Goal: Information Seeking & Learning: Learn about a topic

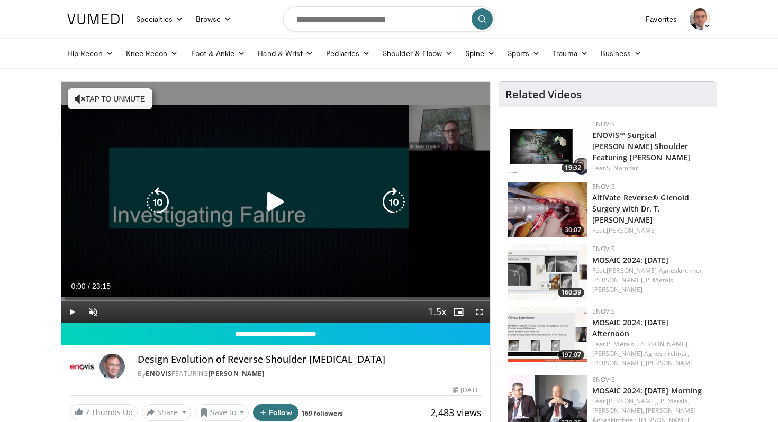
click at [266, 207] on icon "Video Player" at bounding box center [276, 202] width 30 height 30
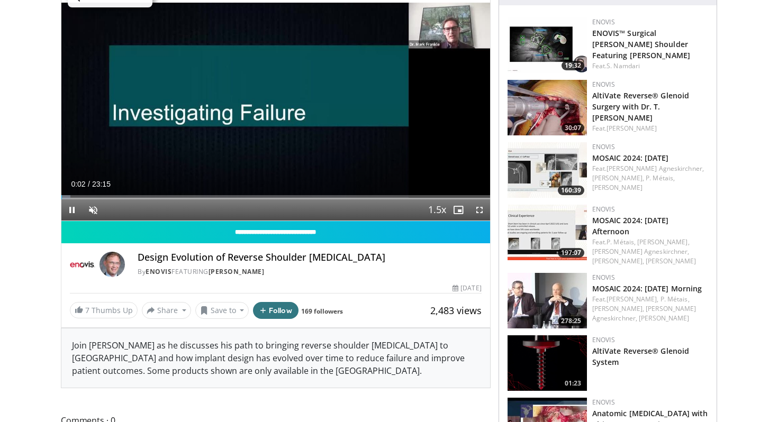
scroll to position [110, 0]
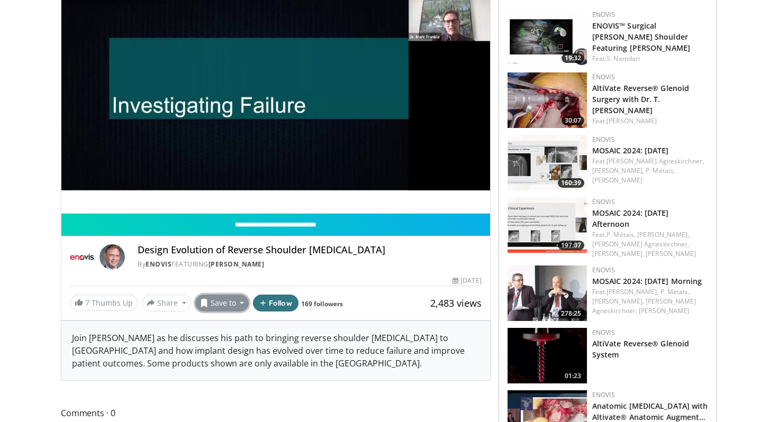
click at [230, 303] on button "Save to" at bounding box center [222, 303] width 54 height 17
click at [233, 323] on span "Add to Favorites" at bounding box center [240, 326] width 65 height 12
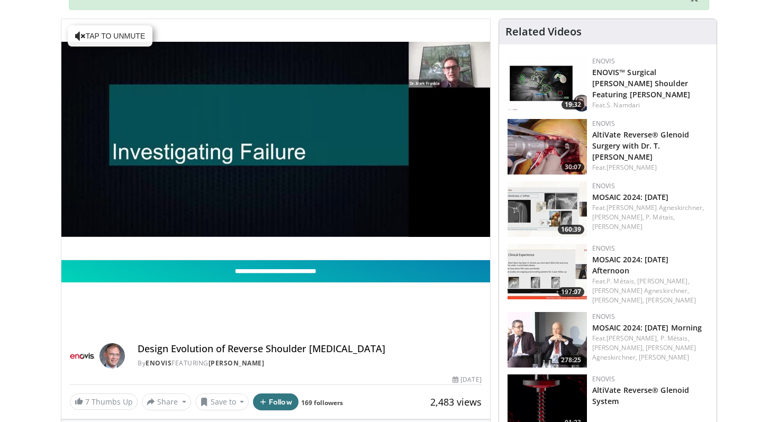
scroll to position [70, 0]
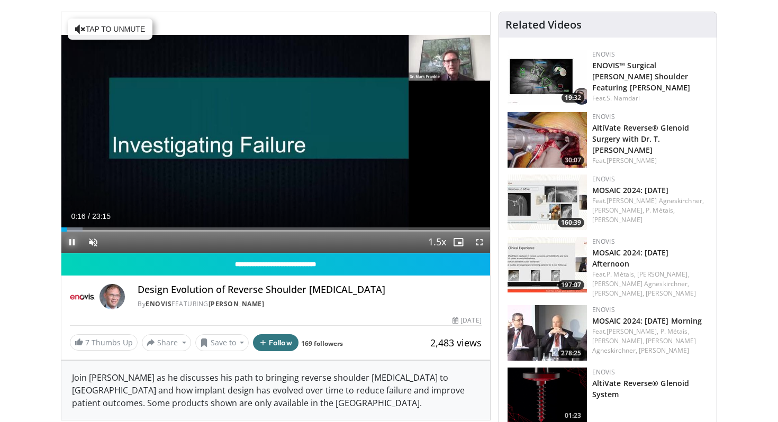
click at [70, 232] on span "Video Player" at bounding box center [71, 242] width 21 height 21
click at [71, 227] on div "Loaded : 4.97% 00:32 00:32" at bounding box center [275, 227] width 429 height 10
click at [72, 240] on span "Video Player" at bounding box center [71, 242] width 21 height 21
click at [96, 239] on span "Video Player" at bounding box center [93, 242] width 21 height 21
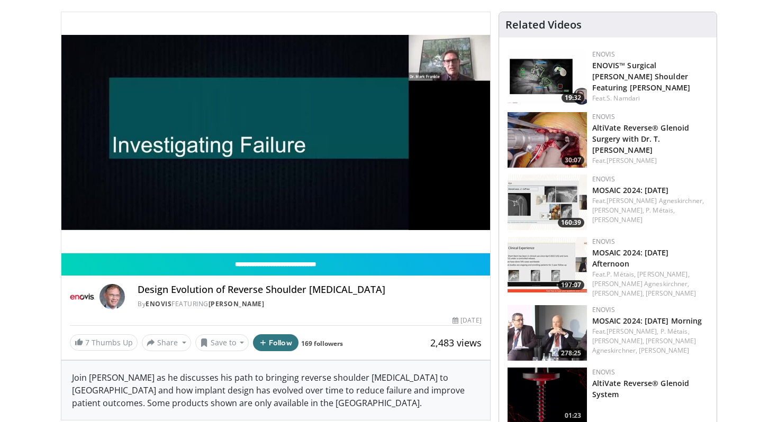
click at [84, 231] on video-js "**********" at bounding box center [275, 132] width 429 height 241
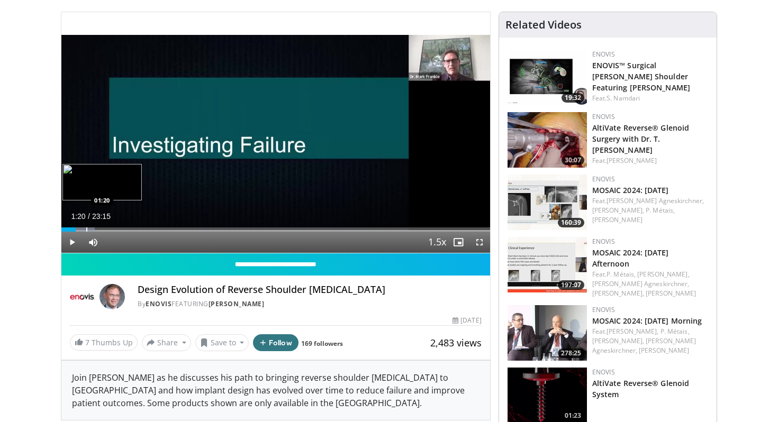
click at [86, 229] on div "Progress Bar" at bounding box center [86, 230] width 1 height 4
click at [78, 229] on div "Progress Bar" at bounding box center [78, 230] width 1 height 4
click at [95, 228] on div "Progress Bar" at bounding box center [95, 230] width 1 height 4
click at [101, 229] on div "Progress Bar" at bounding box center [101, 230] width 1 height 4
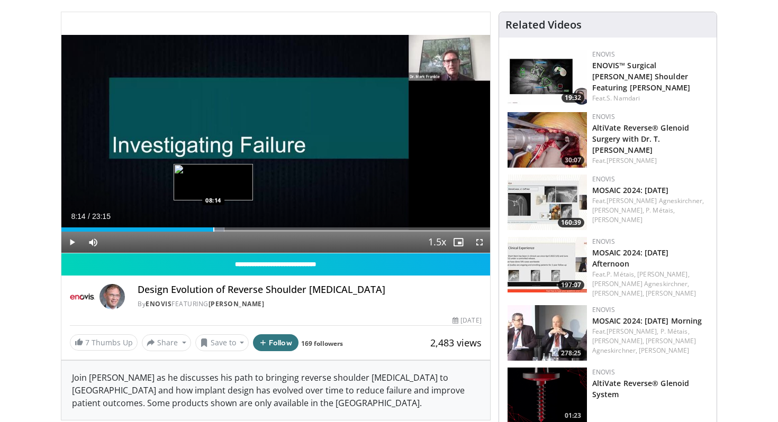
click at [213, 226] on div "Loaded : 37.98% 08:14 08:14" at bounding box center [275, 227] width 429 height 10
click at [216, 226] on div "Loaded : 38.38% 08:16 08:24" at bounding box center [275, 227] width 429 height 10
click at [210, 226] on div "Loaded : 38.69% 08:02 08:04" at bounding box center [275, 227] width 429 height 10
click at [215, 226] on div "Loaded : 39.41% 08:21 08:21" at bounding box center [275, 227] width 429 height 10
click at [239, 228] on div "Progress Bar" at bounding box center [239, 230] width 1 height 4
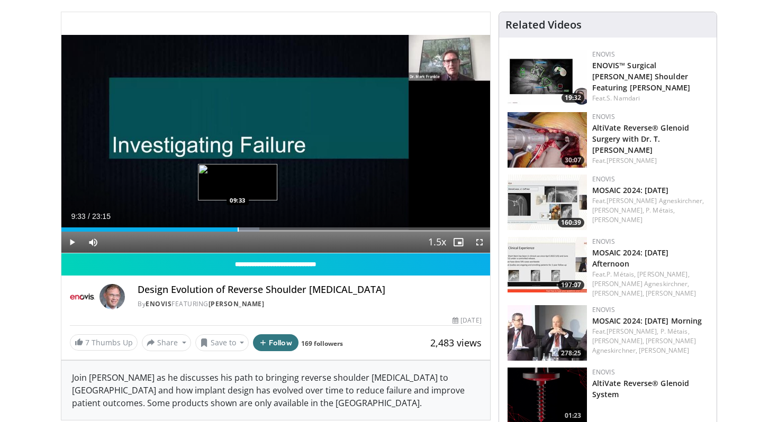
click at [238, 230] on div "Progress Bar" at bounding box center [238, 230] width 1 height 4
click at [241, 230] on div "Progress Bar" at bounding box center [241, 230] width 1 height 4
click at [251, 230] on div "Loaded : 48.01% 10:20 10:20" at bounding box center [275, 230] width 429 height 4
click at [255, 229] on div "Progress Bar" at bounding box center [255, 230] width 1 height 4
click at [258, 229] on div "Progress Bar" at bounding box center [258, 230] width 1 height 4
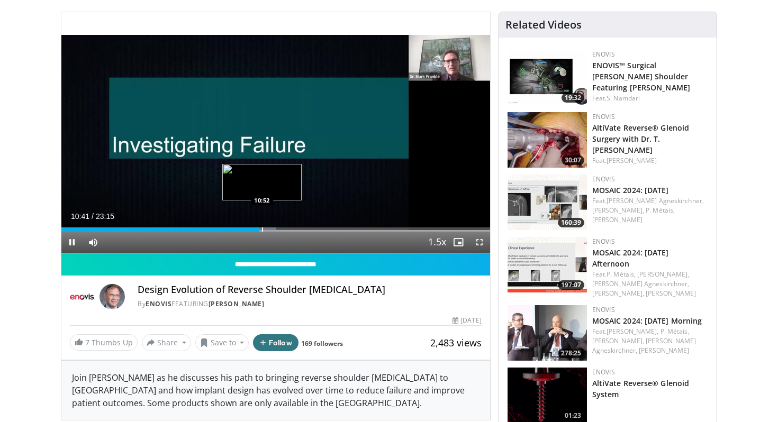
click at [262, 229] on div "Progress Bar" at bounding box center [262, 230] width 1 height 4
click at [269, 229] on div "Progress Bar" at bounding box center [269, 230] width 1 height 4
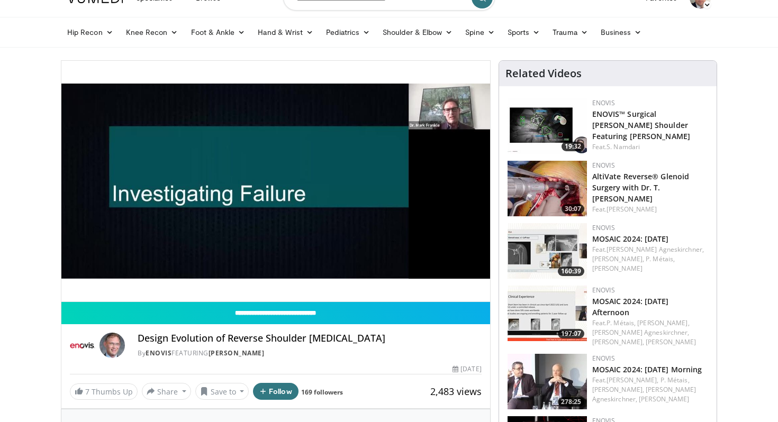
scroll to position [20, 0]
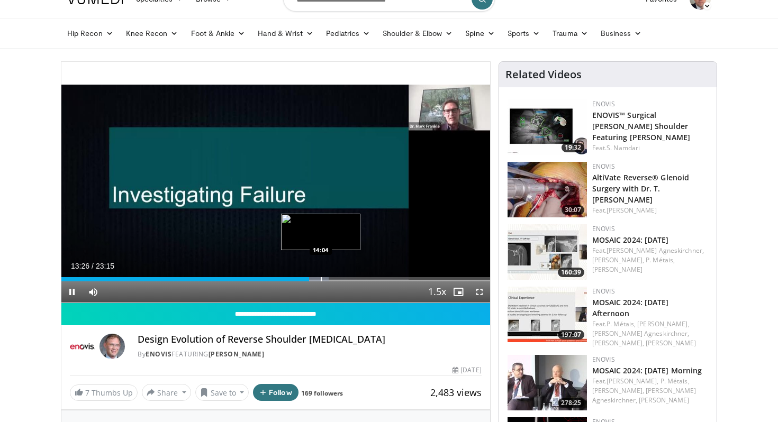
click at [320, 281] on div "Current Time 13:26 / Duration 23:15 Pause Skip Backward Skip Forward Mute 68% L…" at bounding box center [275, 291] width 429 height 21
click at [319, 276] on div "Loaded : 62.34% 13:28 14:00" at bounding box center [275, 276] width 429 height 10
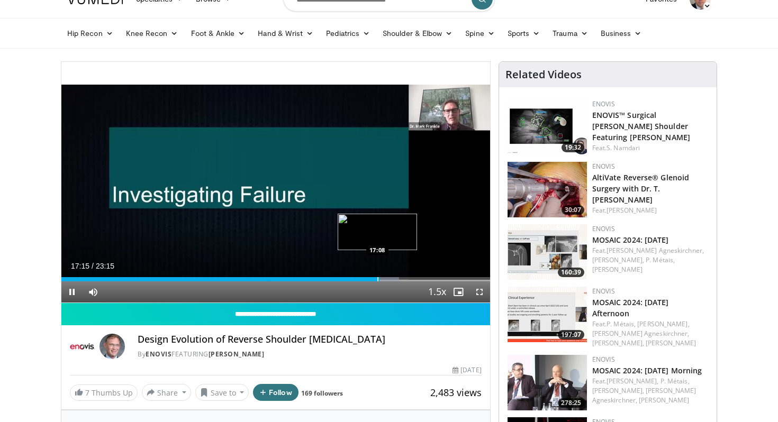
click at [377, 280] on div "Progress Bar" at bounding box center [377, 279] width 1 height 4
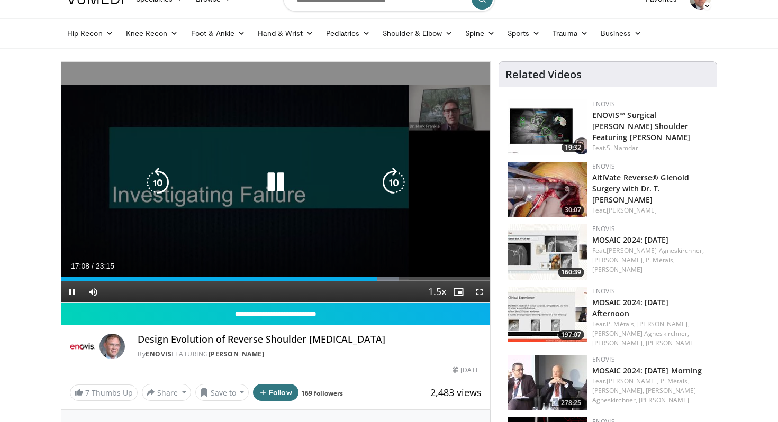
click at [303, 195] on div "10 seconds Tap to unmute" at bounding box center [275, 182] width 429 height 241
click at [272, 183] on icon "Video Player" at bounding box center [276, 183] width 30 height 30
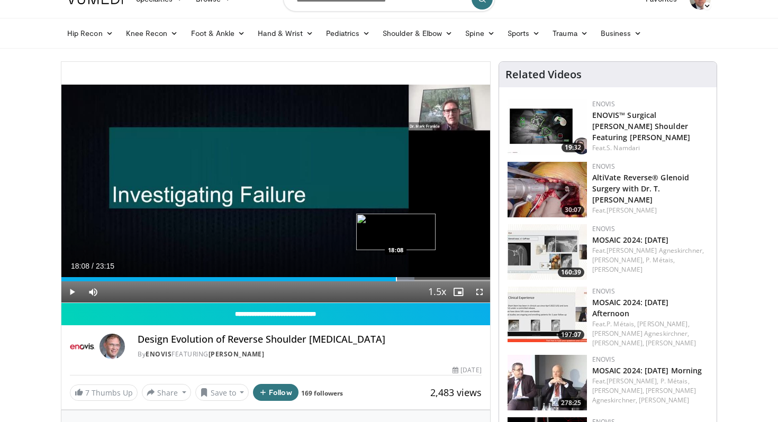
click at [396, 278] on div "Progress Bar" at bounding box center [396, 279] width 1 height 4
click at [397, 278] on div "Progress Bar" at bounding box center [397, 279] width 1 height 4
click at [401, 278] on div "Progress Bar" at bounding box center [401, 279] width 1 height 4
click at [412, 279] on div "Progress Bar" at bounding box center [412, 279] width 1 height 4
click at [415, 279] on div "Progress Bar" at bounding box center [415, 279] width 1 height 4
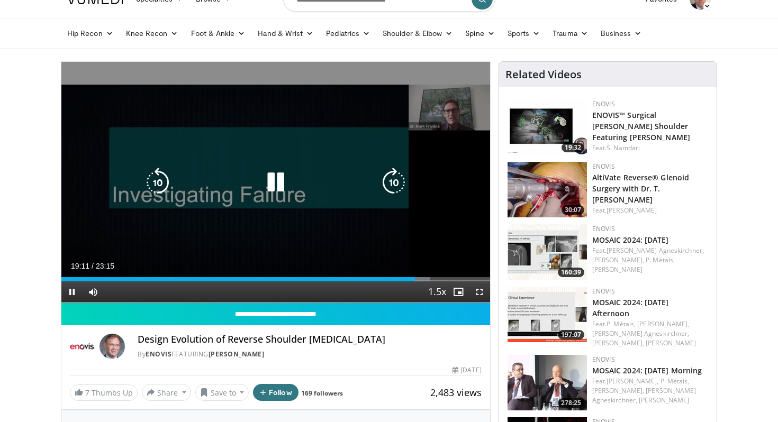
click at [416, 279] on div "Progress Bar" at bounding box center [417, 279] width 24 height 4
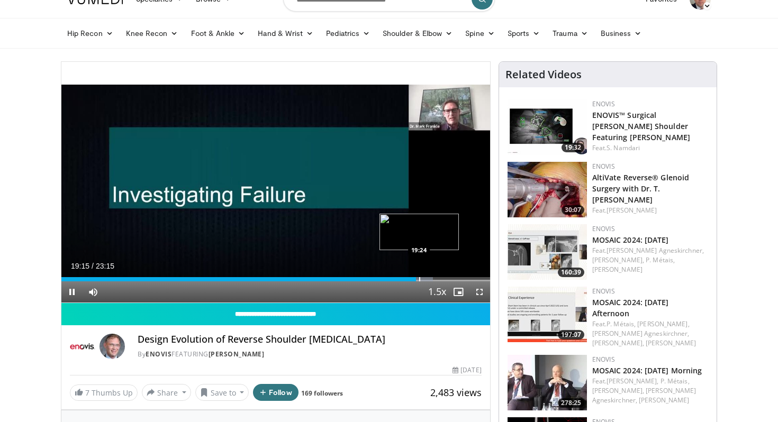
click at [419, 279] on div "Progress Bar" at bounding box center [419, 279] width 1 height 4
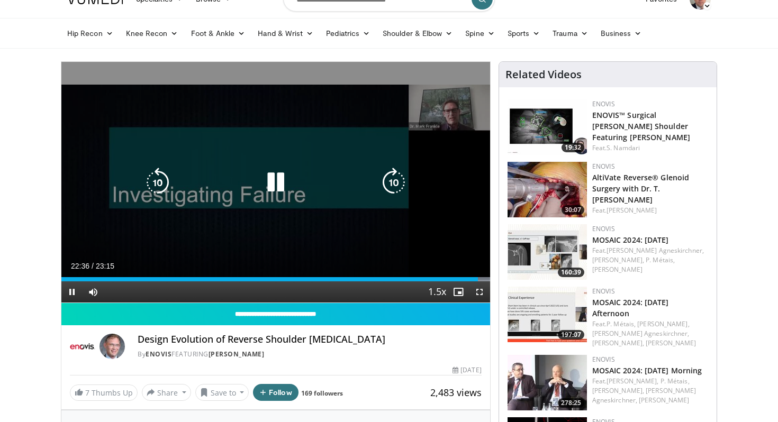
click at [274, 186] on icon "Video Player" at bounding box center [276, 183] width 30 height 30
click at [277, 183] on icon "Video Player" at bounding box center [276, 183] width 30 height 30
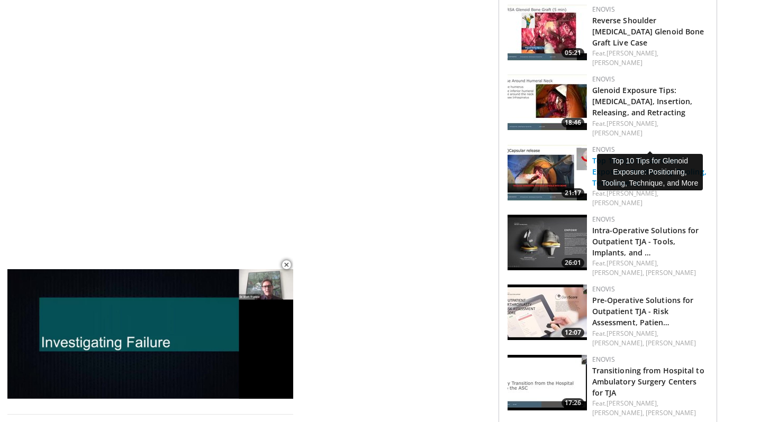
scroll to position [812, 0]
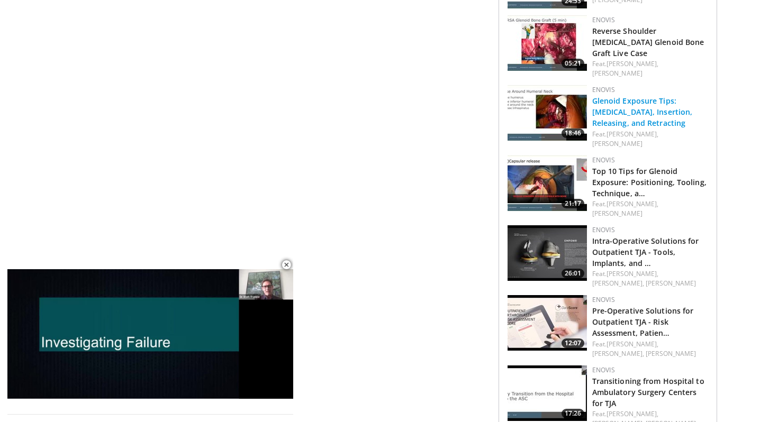
click at [619, 96] on link "Glenoid Exposure Tips: [MEDICAL_DATA], Insertion, Releasing, and Retracting" at bounding box center [642, 112] width 101 height 32
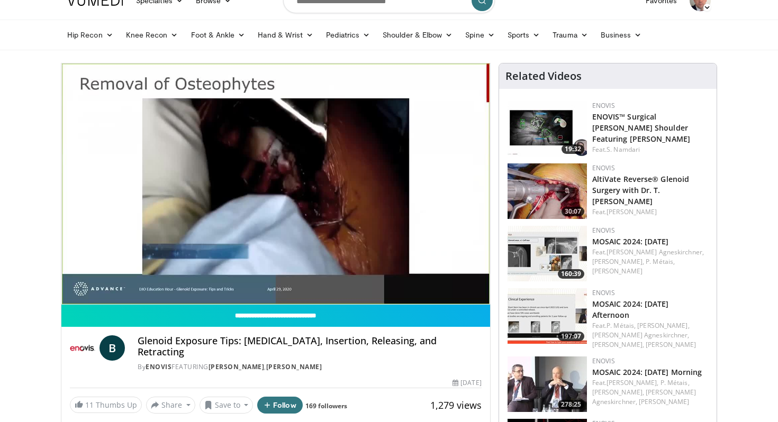
scroll to position [13, 0]
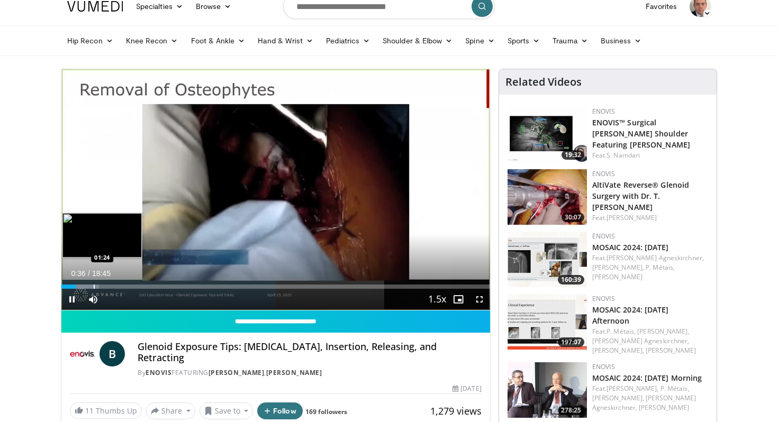
click at [94, 284] on div "Loaded : 8.81% 00:36 01:24" at bounding box center [275, 284] width 429 height 10
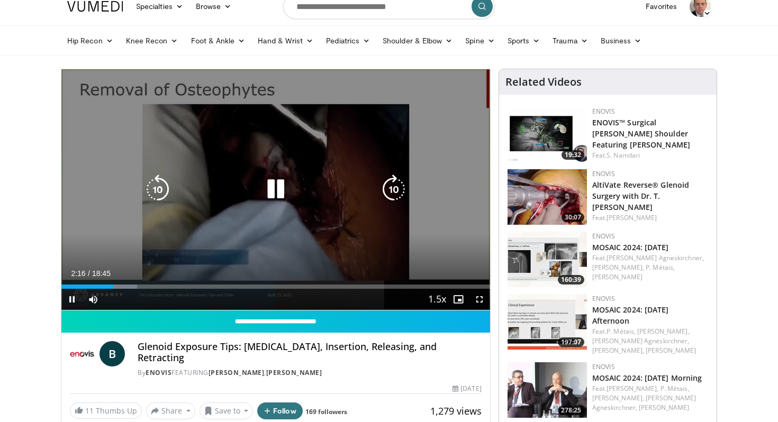
click at [395, 194] on icon "Video Player" at bounding box center [394, 190] width 30 height 30
click at [395, 190] on icon "Video Player" at bounding box center [394, 190] width 30 height 30
click at [395, 185] on icon "Video Player" at bounding box center [394, 190] width 30 height 30
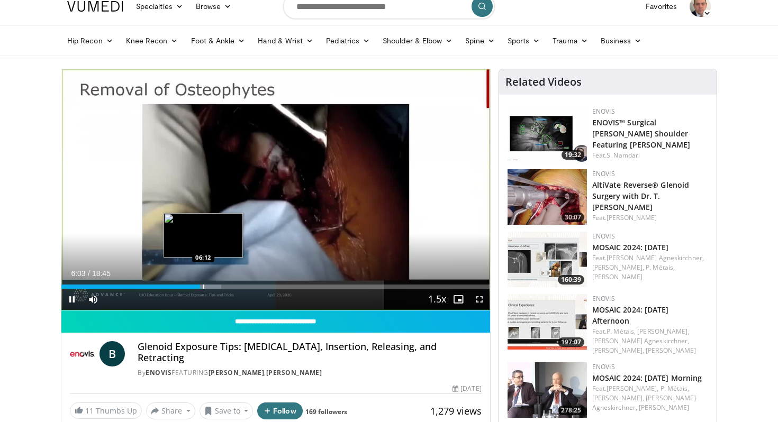
click at [203, 284] on div "Loaded : 37.31% 06:03 06:12" at bounding box center [275, 284] width 429 height 10
click at [208, 285] on div "Progress Bar" at bounding box center [208, 287] width 1 height 4
click at [215, 288] on div "Progress Bar" at bounding box center [215, 287] width 1 height 4
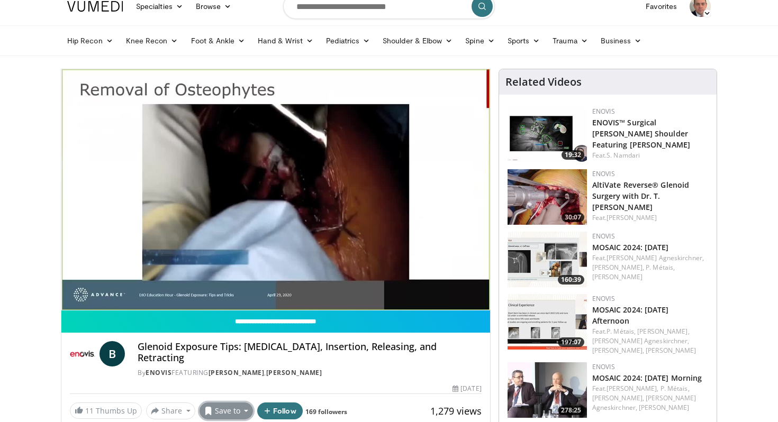
click at [238, 404] on button "Save to" at bounding box center [226, 411] width 54 height 17
click at [235, 357] on span "Add to Favorites" at bounding box center [245, 363] width 65 height 12
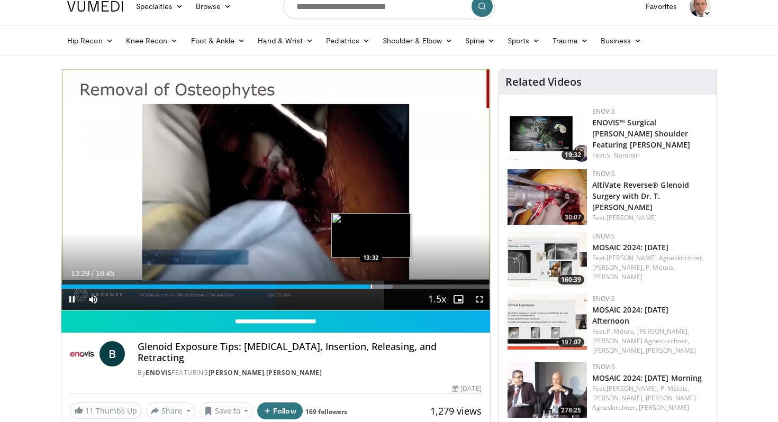
click at [371, 288] on div "Progress Bar" at bounding box center [371, 287] width 1 height 4
click at [374, 287] on div "Progress Bar" at bounding box center [374, 287] width 1 height 4
click at [380, 287] on div "Progress Bar" at bounding box center [380, 287] width 1 height 4
click at [385, 287] on div "Progress Bar" at bounding box center [385, 287] width 1 height 4
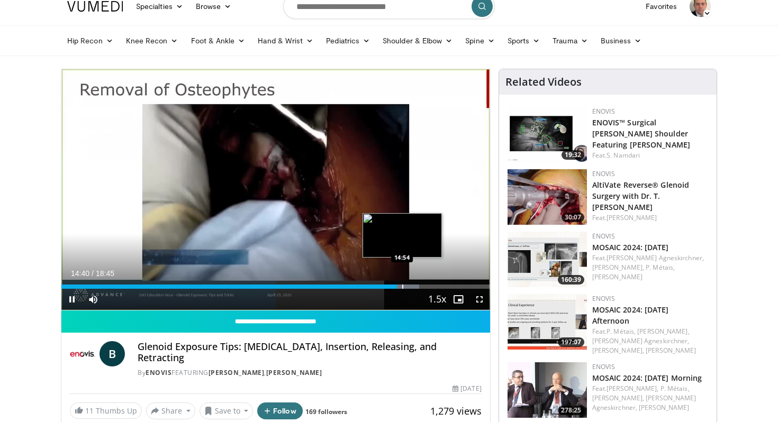
click at [402, 285] on div "Progress Bar" at bounding box center [402, 287] width 1 height 4
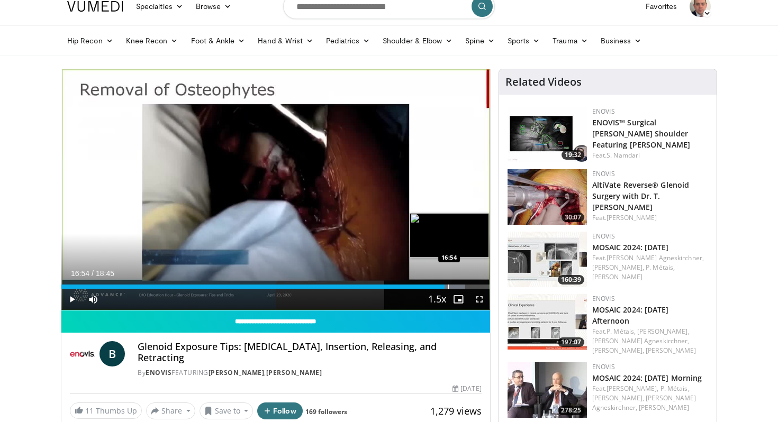
click at [448, 287] on div "Progress Bar" at bounding box center [448, 287] width 1 height 4
click at [455, 287] on div "Progress Bar" at bounding box center [455, 287] width 1 height 4
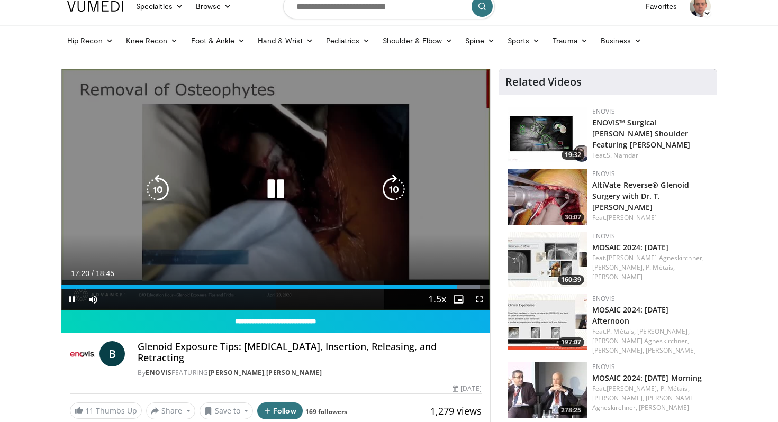
click at [281, 190] on icon "Video Player" at bounding box center [276, 190] width 30 height 30
